Goal: Task Accomplishment & Management: Manage account settings

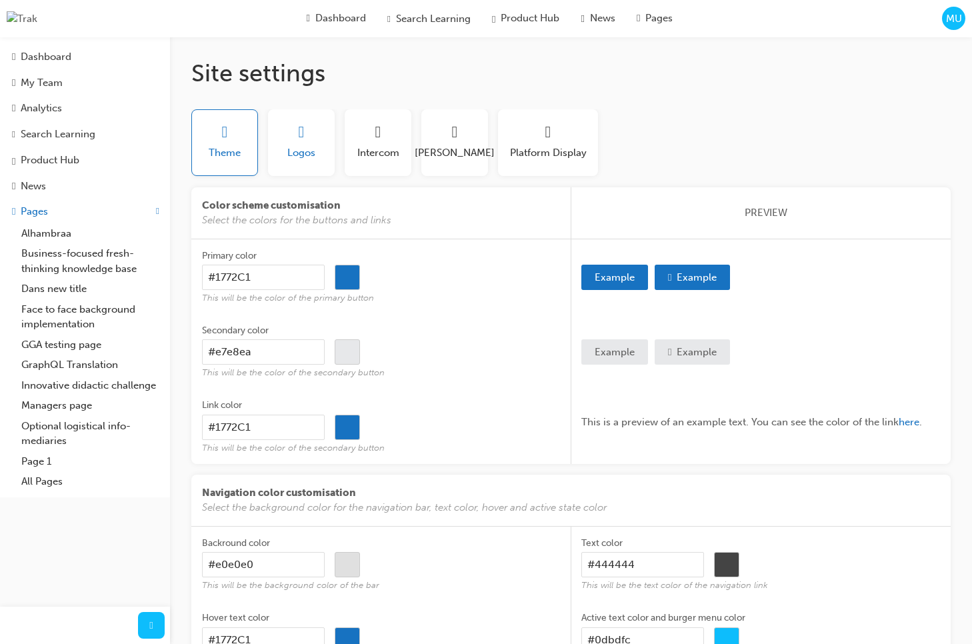
click at [313, 157] on span "Logos" at bounding box center [301, 152] width 28 height 15
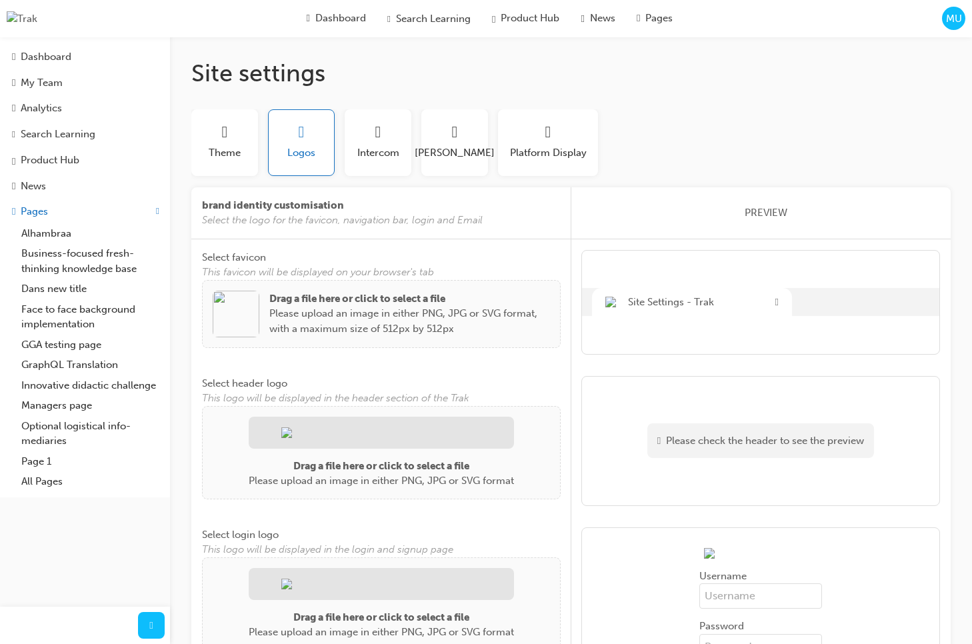
click at [250, 323] on img at bounding box center [236, 314] width 47 height 47
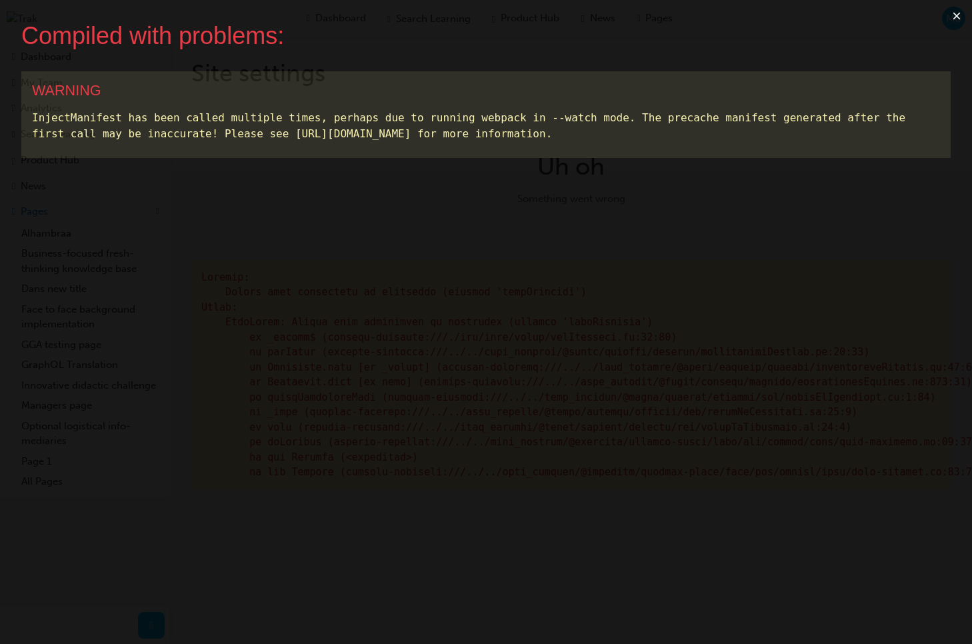
click at [957, 16] on button "×" at bounding box center [956, 16] width 31 height 32
